Goal: Ask a question

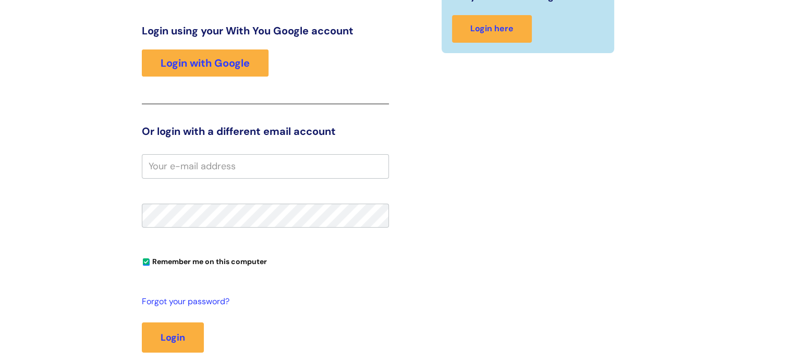
scroll to position [156, 0]
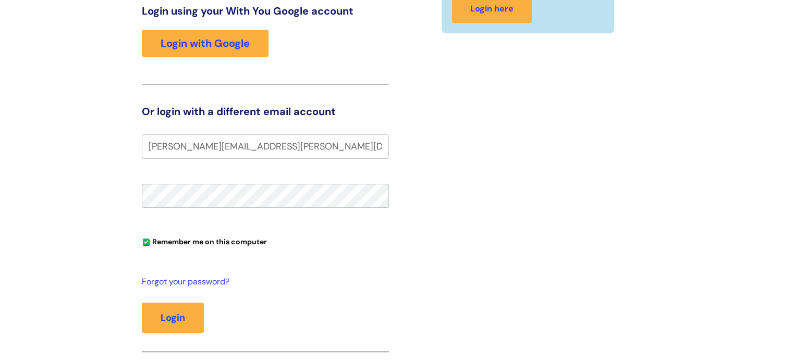
type input "[PERSON_NAME][EMAIL_ADDRESS][PERSON_NAME][DOMAIN_NAME]"
click at [169, 313] on button "Login" at bounding box center [173, 318] width 62 height 30
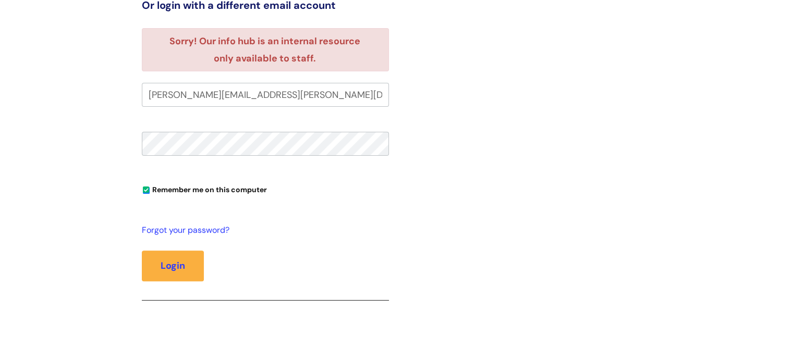
scroll to position [267, 0]
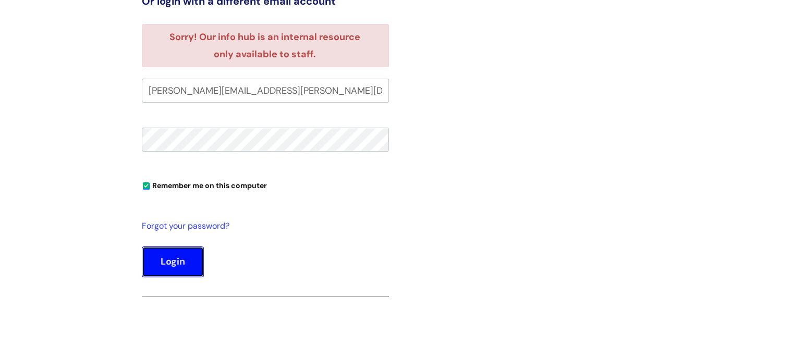
click at [171, 262] on button "Login" at bounding box center [173, 261] width 62 height 30
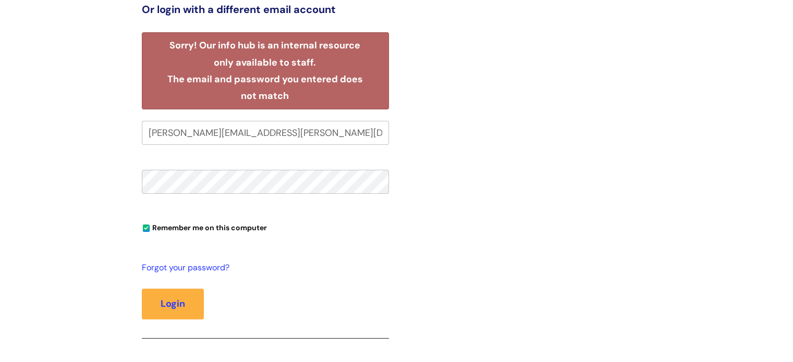
scroll to position [314, 0]
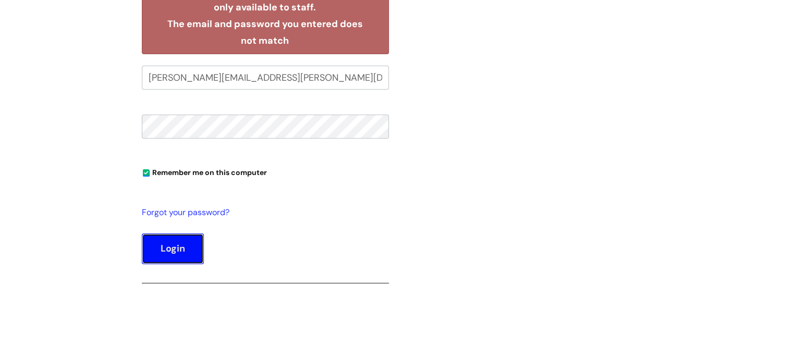
click at [177, 252] on button "Login" at bounding box center [173, 248] width 62 height 30
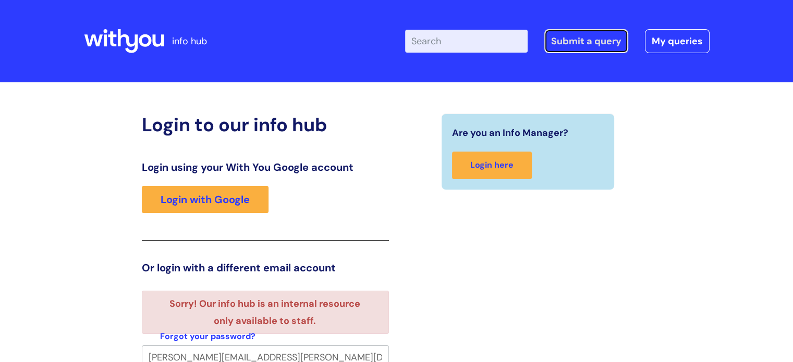
click at [585, 42] on link "Submit a query" at bounding box center [586, 41] width 84 height 24
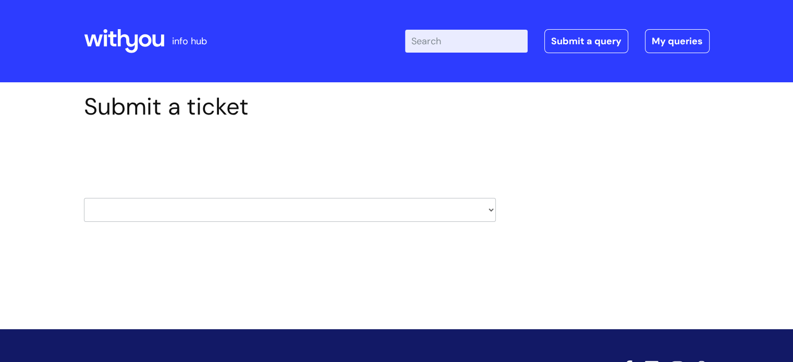
click at [93, 206] on select "HR / People IT and Support Clinical Drug Alerts Finance Accounts Data Support T…" at bounding box center [290, 210] width 412 height 24
select select "it_and_support"
click at [84, 198] on select "HR / People IT and Support Clinical Drug Alerts Finance Accounts Data Support T…" at bounding box center [290, 210] width 412 height 24
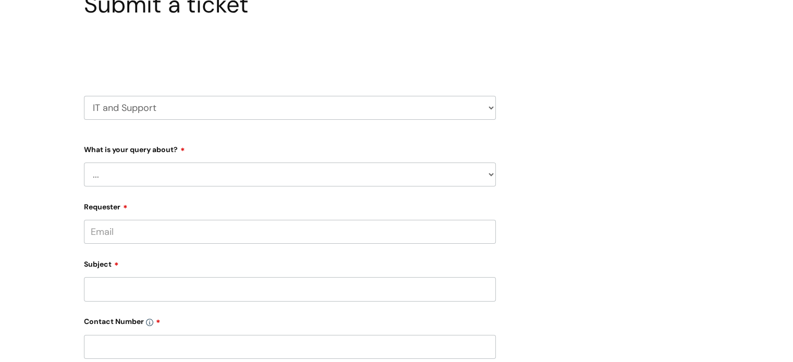
scroll to position [104, 0]
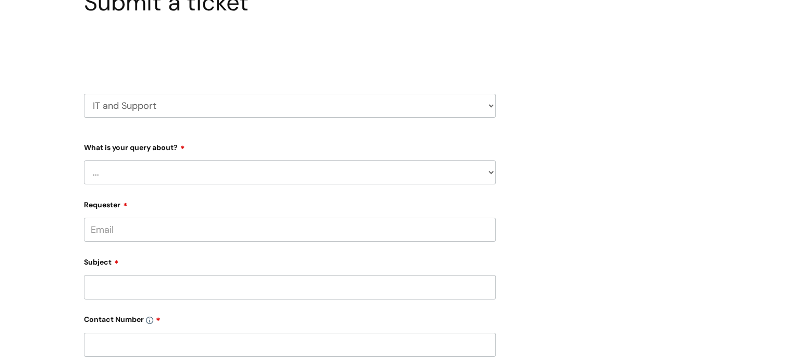
click at [95, 177] on select "... Mobile Phone Reset & MFA Accounts, Starters and Leavers IT Hardware issue I…" at bounding box center [290, 172] width 412 height 24
